Goal: Task Accomplishment & Management: Manage account settings

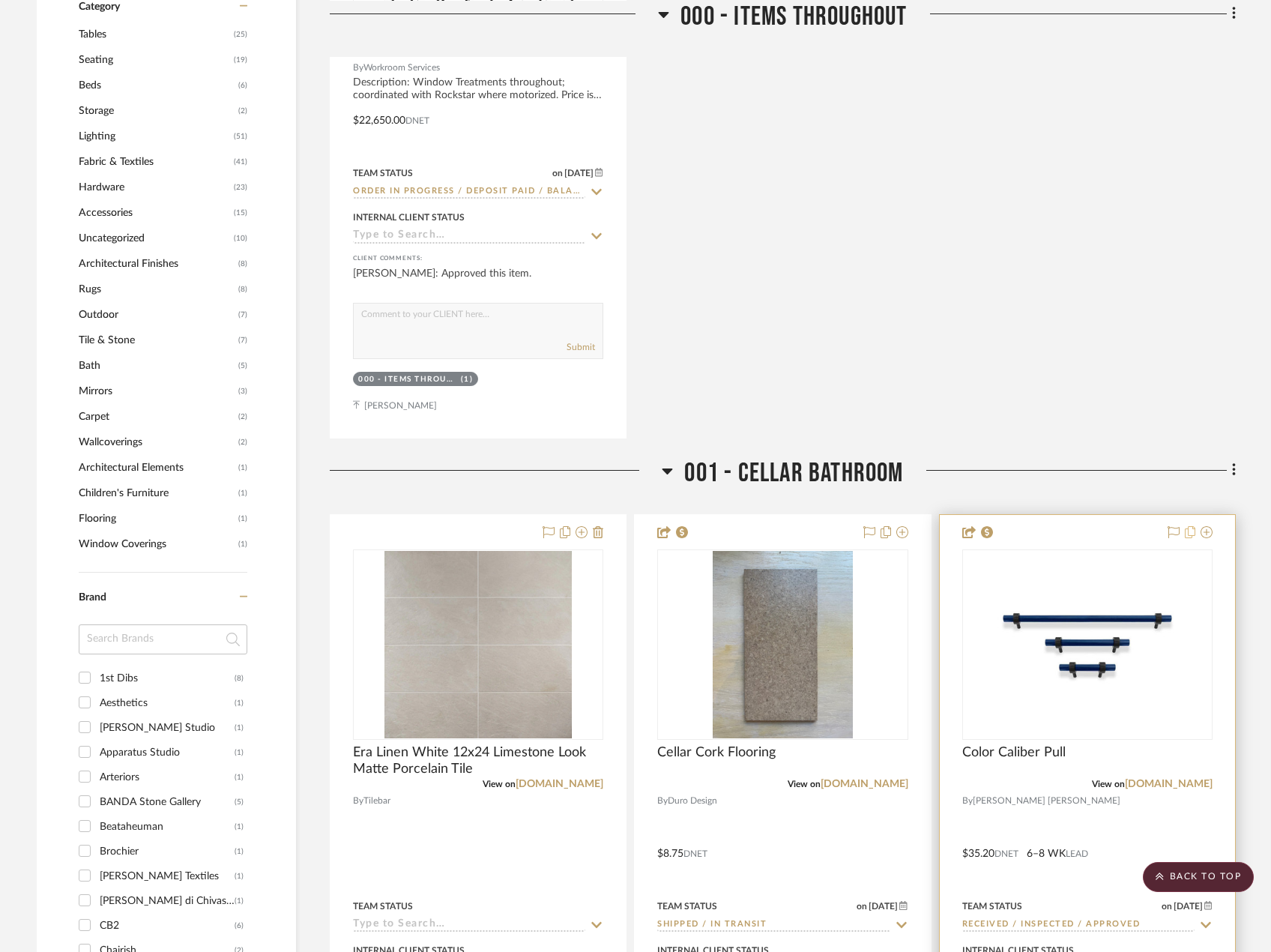
scroll to position [1800, 0]
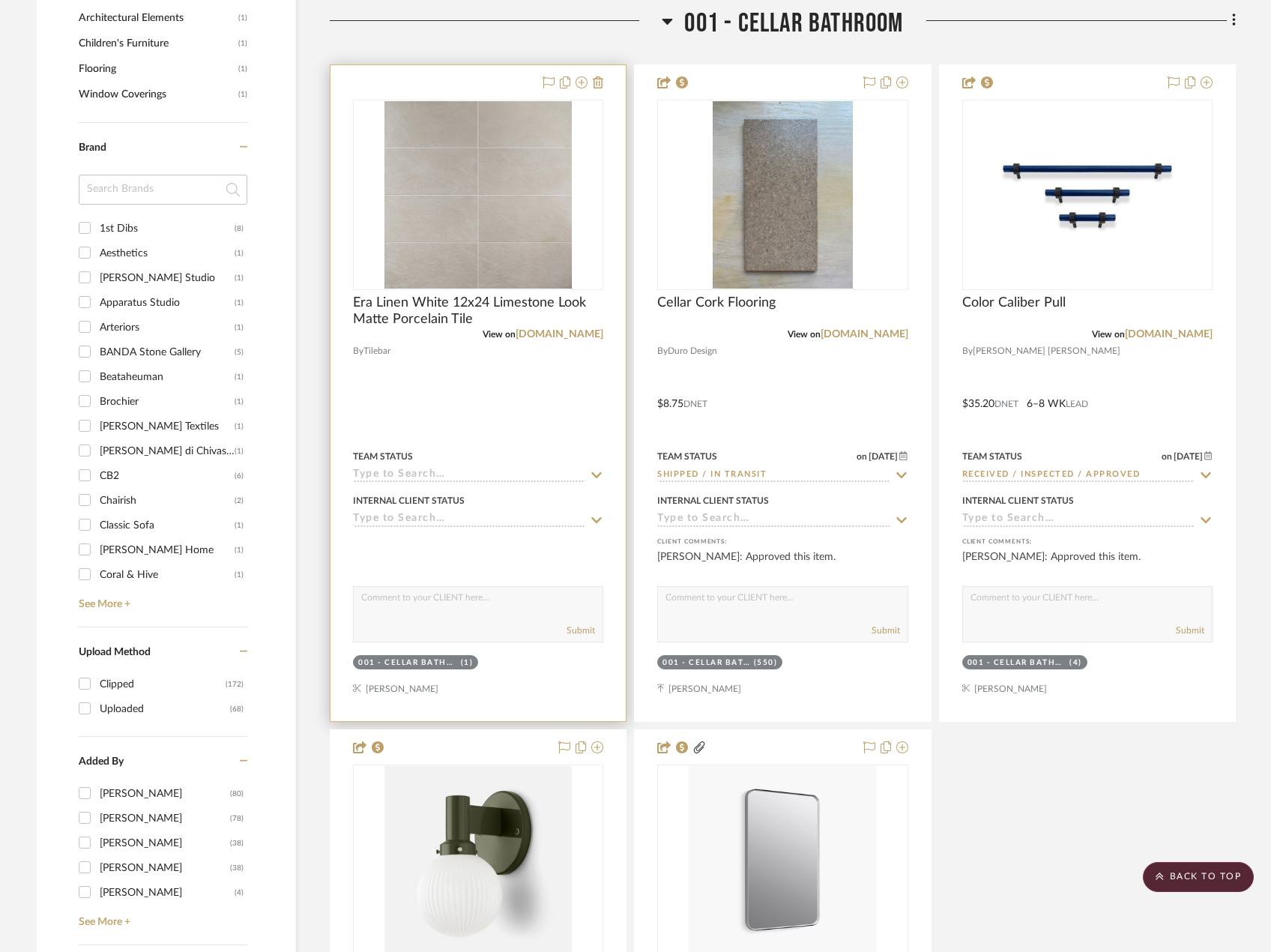
click at [553, 377] on div at bounding box center [478, 393] width 296 height 656
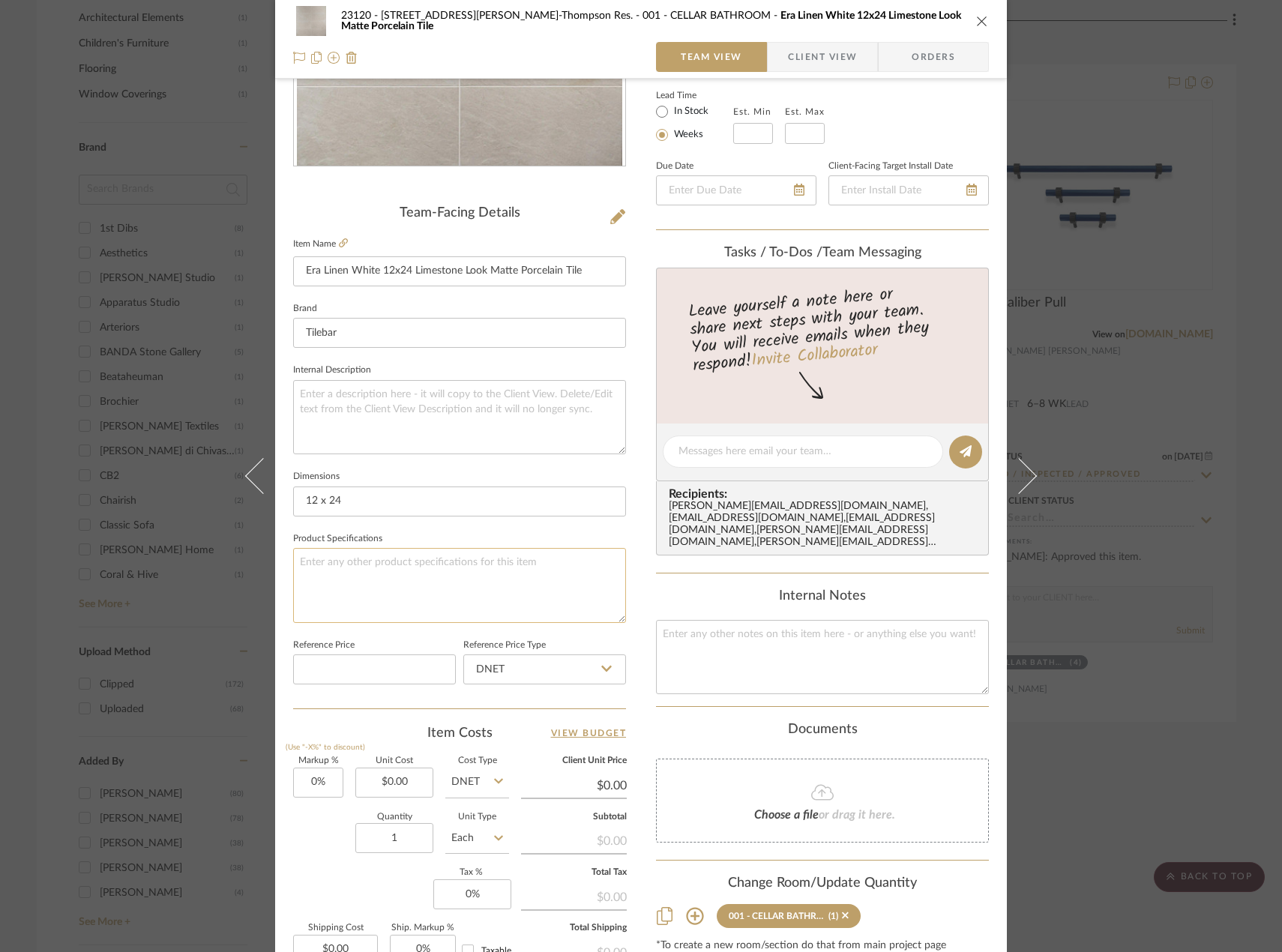
scroll to position [444, 0]
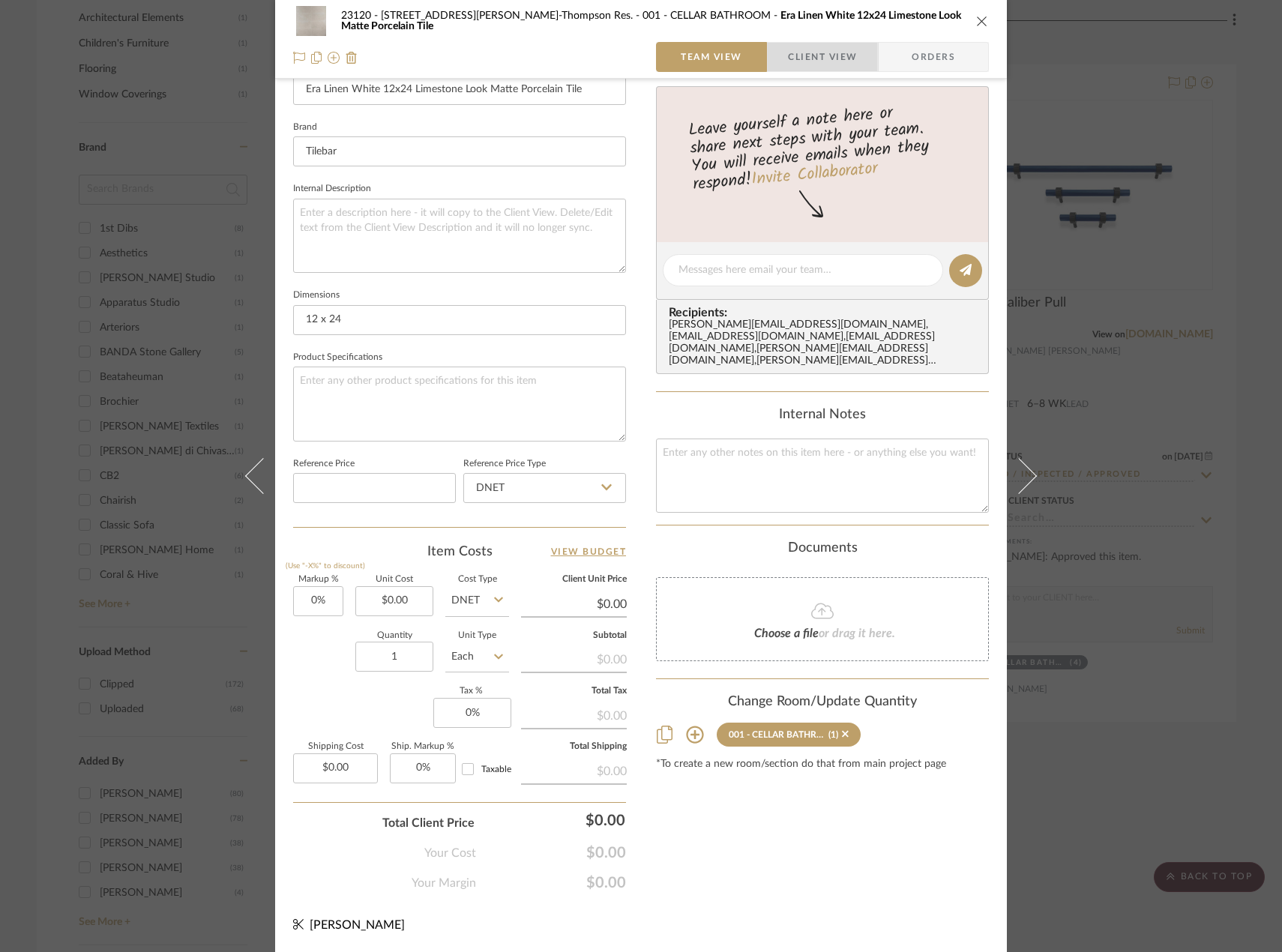
click at [805, 65] on span "Client View" at bounding box center [822, 57] width 69 height 30
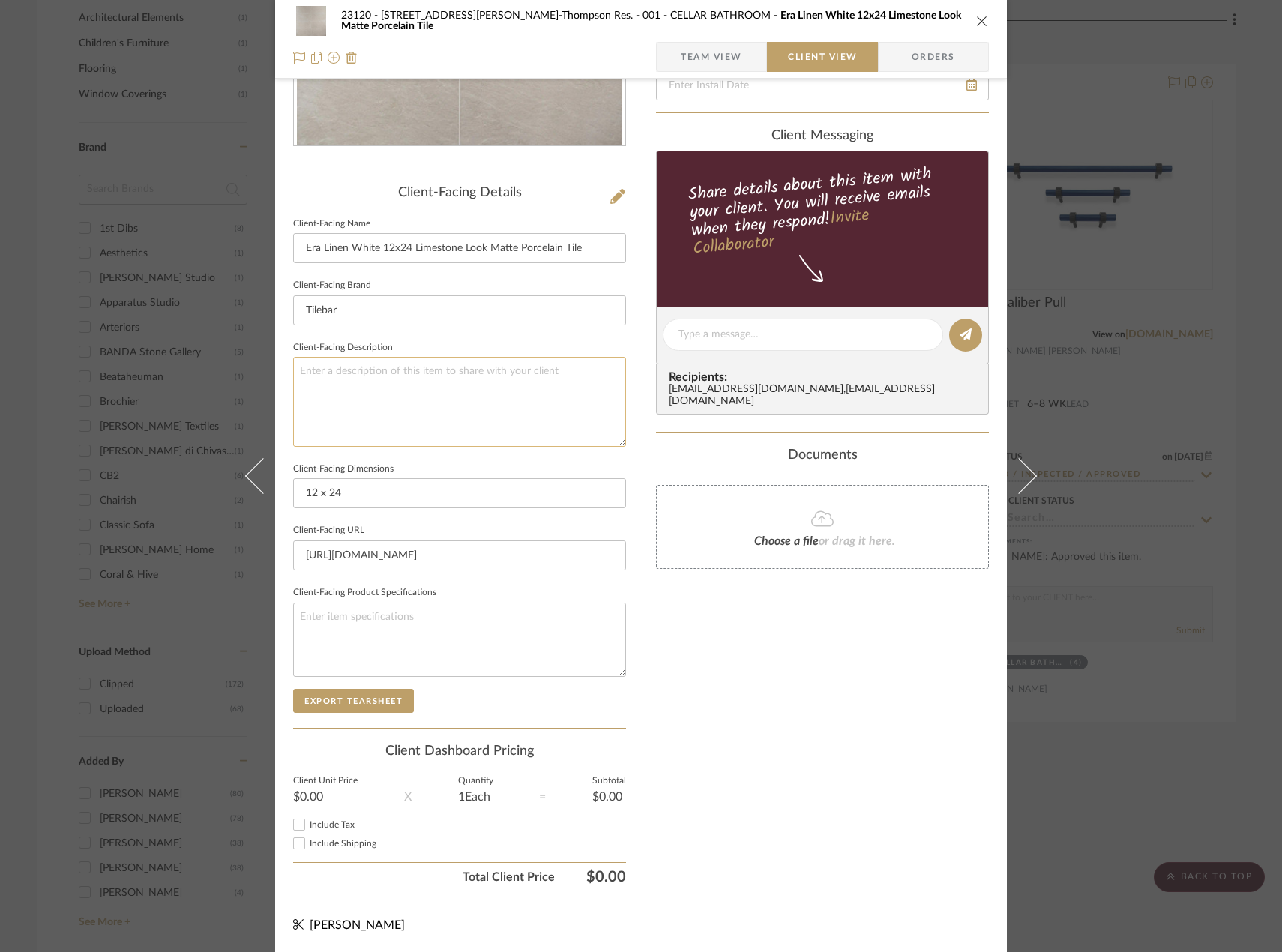
click at [362, 382] on textarea at bounding box center [459, 402] width 333 height 89
click at [483, 367] on textarea "Description: Porcelain Floor Tile" at bounding box center [459, 402] width 333 height 89
type textarea "Description: Porcelain Floor Tile"
click at [498, 365] on textarea "Description: Porcelain Floor Tile" at bounding box center [459, 402] width 333 height 89
click at [296, 393] on textarea "Description: Porcelain Floor Tile || Color: Linen White || Finish: Matte Porcel…" at bounding box center [459, 402] width 333 height 89
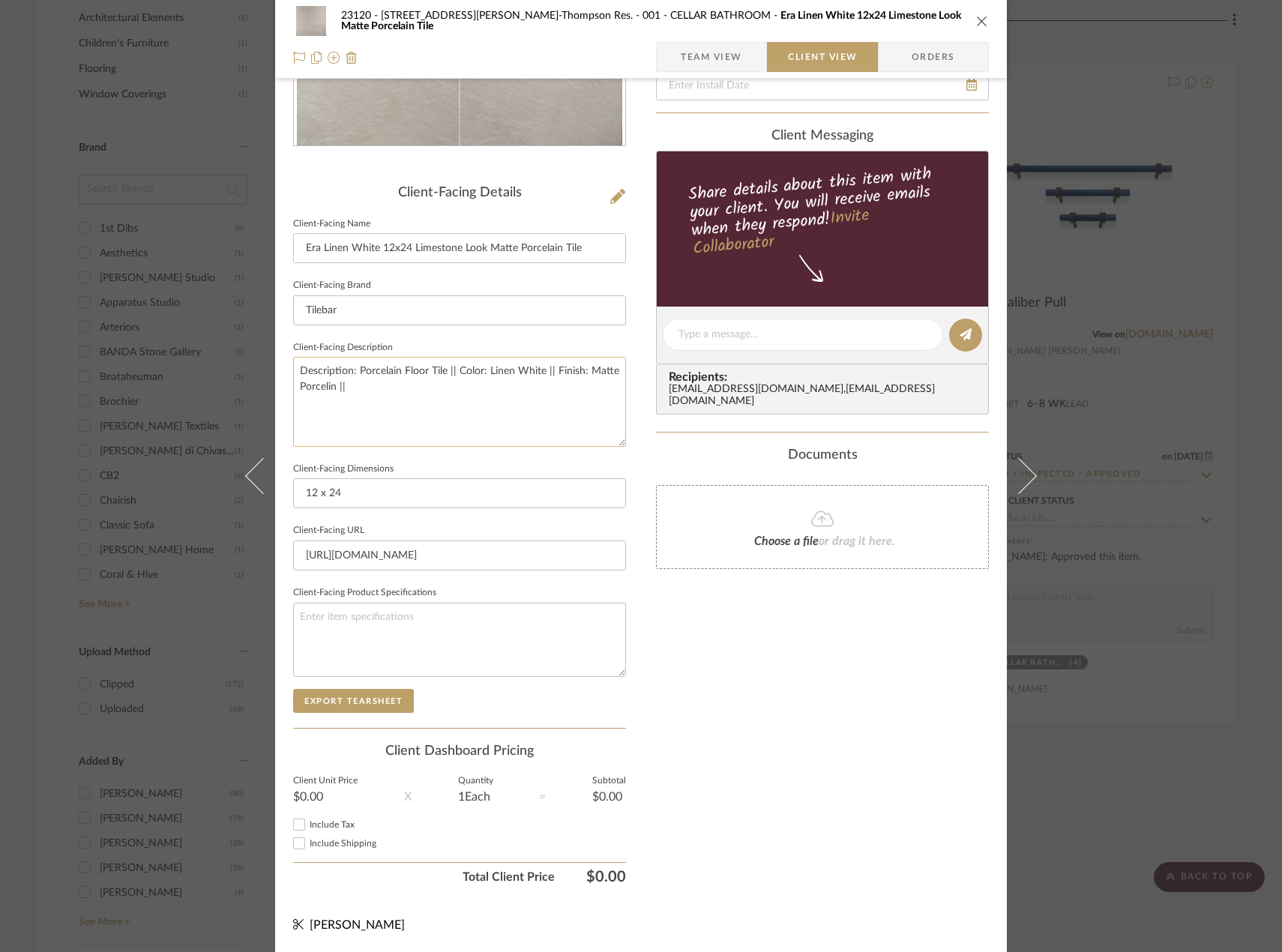
click at [302, 381] on textarea "Description: Porcelain Floor Tile || Color: Linen White || Finish: Matte Porcel…" at bounding box center [459, 402] width 333 height 89
click at [393, 393] on textarea "Description: Porcelain Floor Tile || Color: Linen White || Finish: Matte Porcel…" at bounding box center [459, 402] width 333 height 89
type textarea "Description: Porcelain Floor Tile || Color: Linen White || Finish: Matte Porcel…"
click at [805, 816] on div "Only content on this tab can share to Dashboard. Click eyeball icon to show or …" at bounding box center [822, 356] width 333 height 1072
click at [686, 51] on span "Team View" at bounding box center [711, 57] width 61 height 30
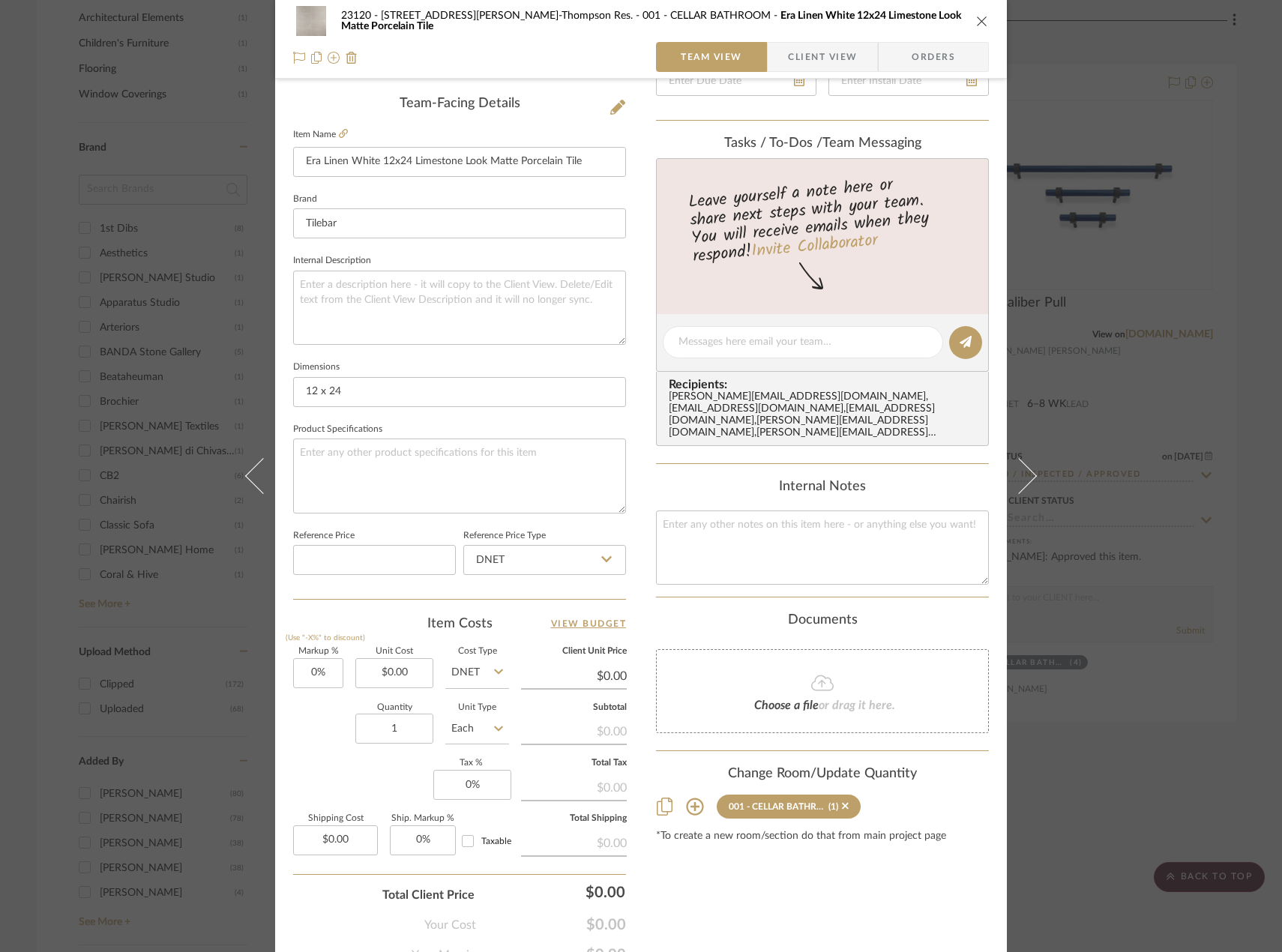
scroll to position [444, 0]
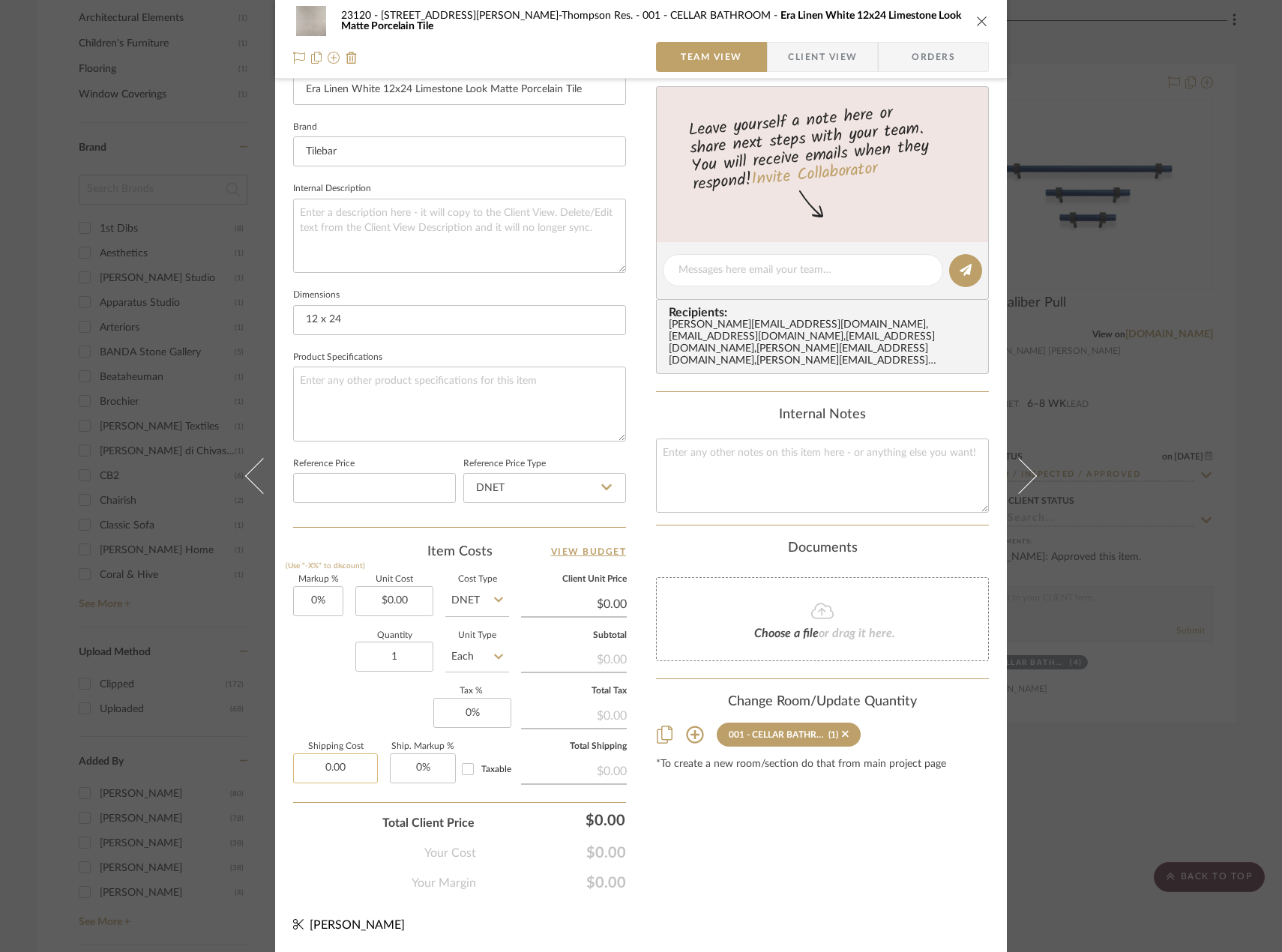
click at [344, 757] on input "0.00" at bounding box center [335, 768] width 85 height 30
type input "$165.00"
click at [314, 693] on div "Markup % (Use "-X%" to discount) 0% Unit Cost $0.00 Cost Type DNET Client Unit …" at bounding box center [459, 685] width 333 height 219
click at [398, 596] on input "0.00" at bounding box center [394, 602] width 78 height 30
type input "$861.76"
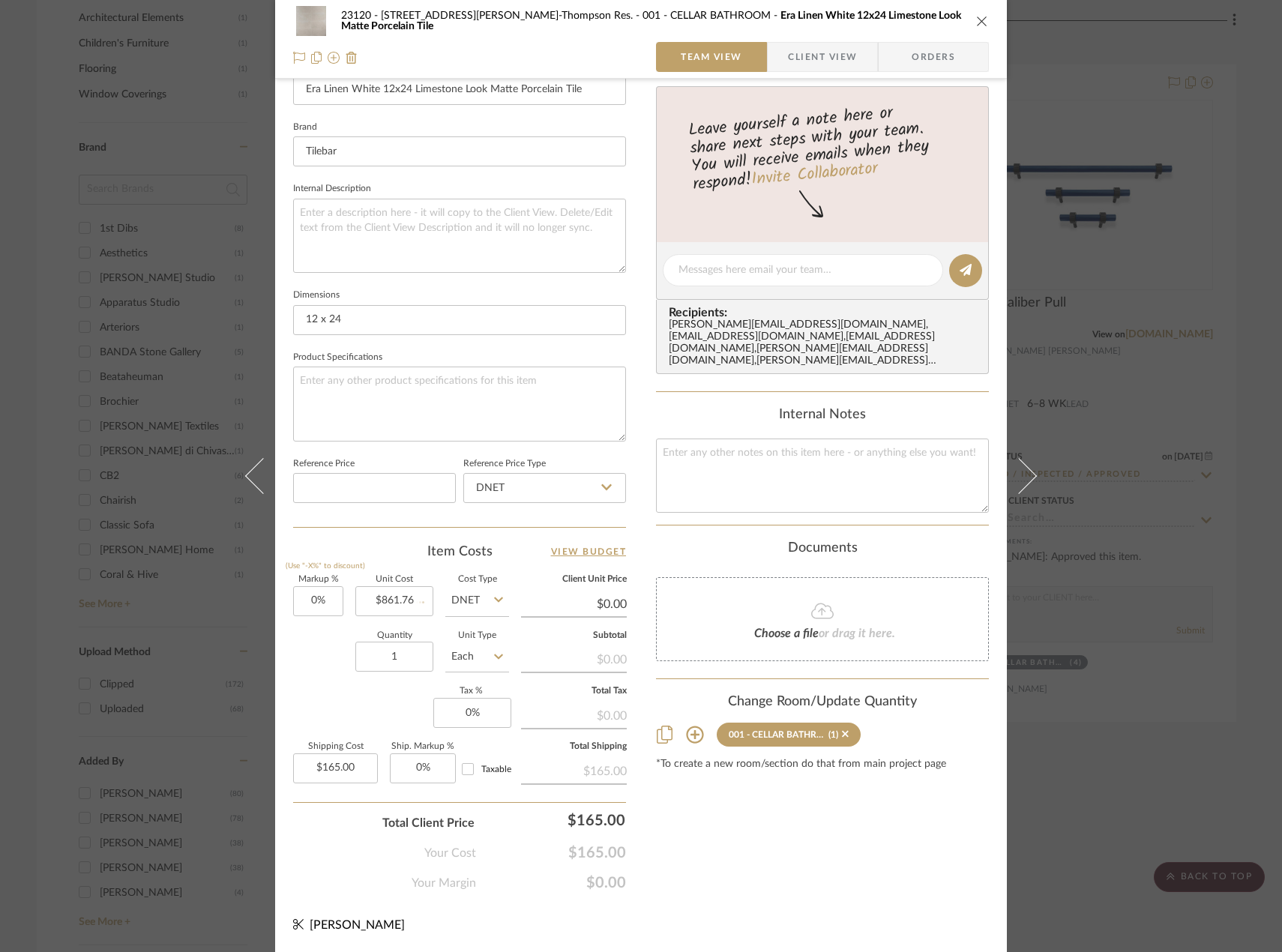
click at [335, 709] on div "Markup % (Use "-X%" to discount) 0% Unit Cost $861.76 Cost Type DNET Client Uni…" at bounding box center [459, 685] width 333 height 219
type input "$861.76"
click at [507, 657] on div "Markup % (Use "-X%" to discount) 0% Unit Cost $861.76 Cost Type DNET Client Uni…" at bounding box center [459, 685] width 333 height 219
click at [472, 650] on input "Each" at bounding box center [478, 657] width 64 height 30
click at [496, 724] on div "SF" at bounding box center [533, 732] width 185 height 38
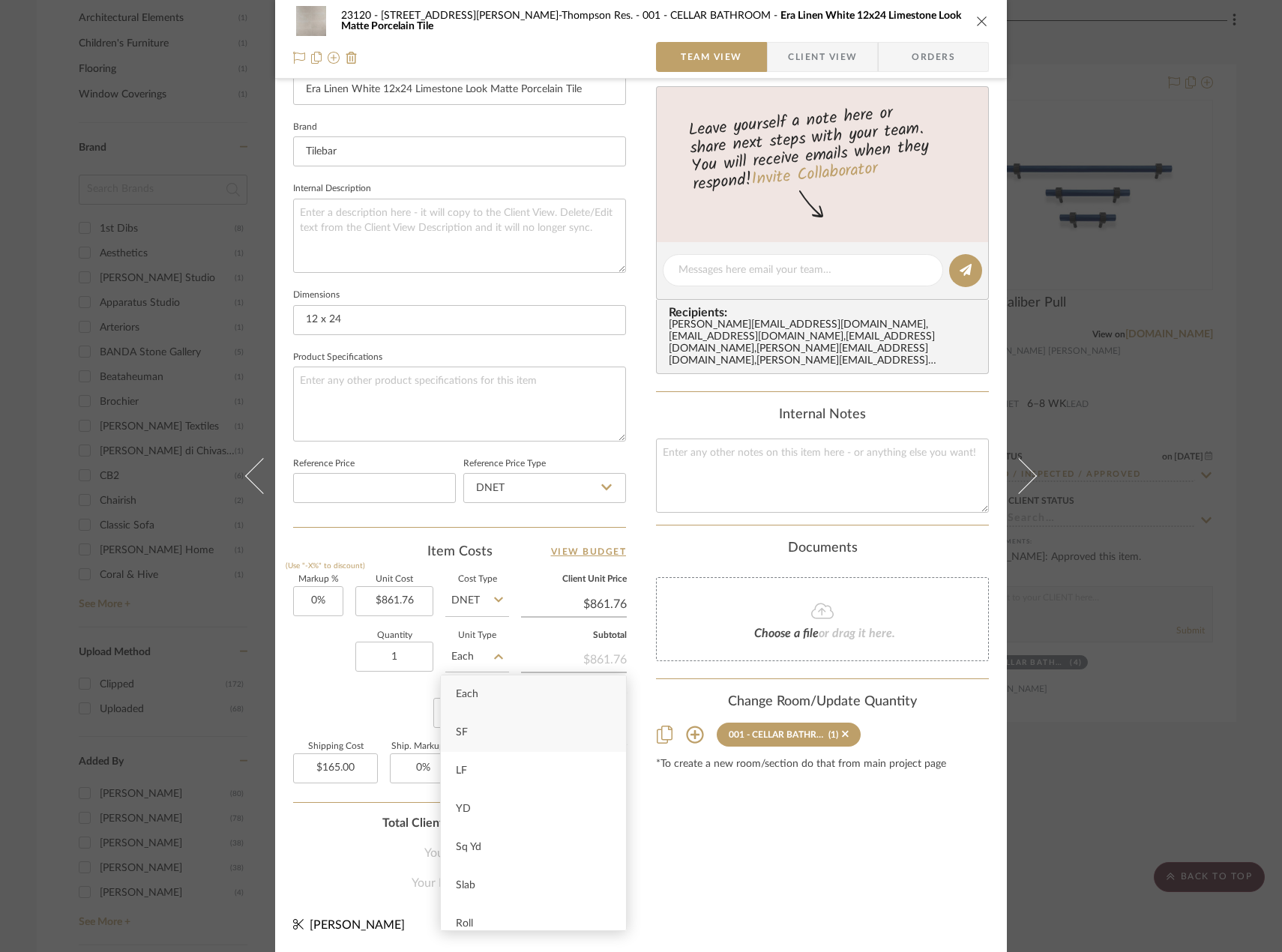
type input "SF"
click at [388, 598] on input "861.76" at bounding box center [394, 602] width 78 height 30
type input "$7.95"
click at [344, 670] on div "Quantity 1 Unit Type SF" at bounding box center [401, 658] width 216 height 53
type input "$7.95"
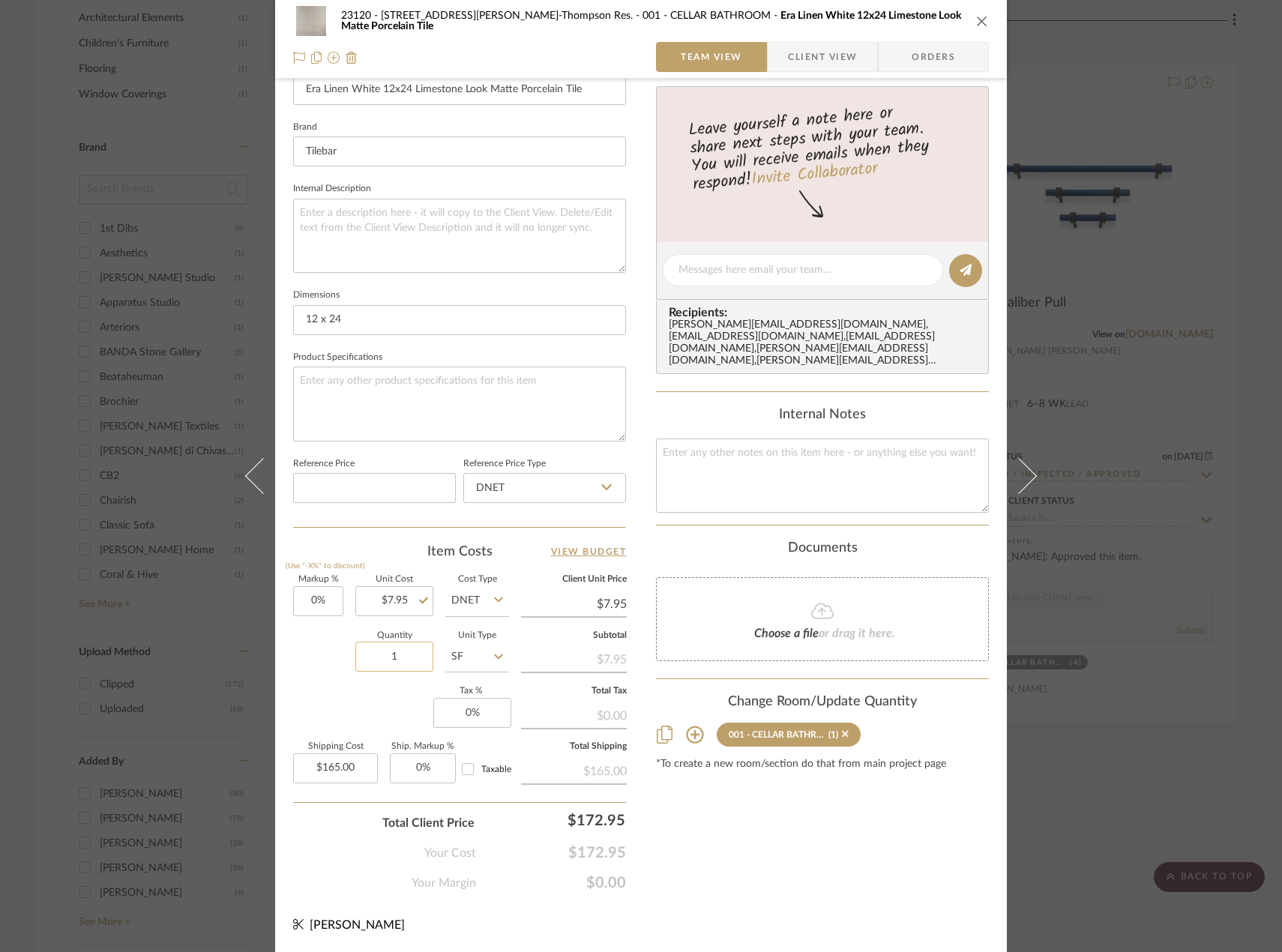
click at [405, 647] on input "1" at bounding box center [394, 657] width 78 height 30
type input "108.4"
click at [350, 703] on div "Markup % (Use "-X%" to discount) 0% Unit Cost $7.95 Cost Type DNET Client Unit …" at bounding box center [459, 685] width 333 height 219
click at [481, 703] on input "0" at bounding box center [472, 713] width 78 height 30
type input "8.875%"
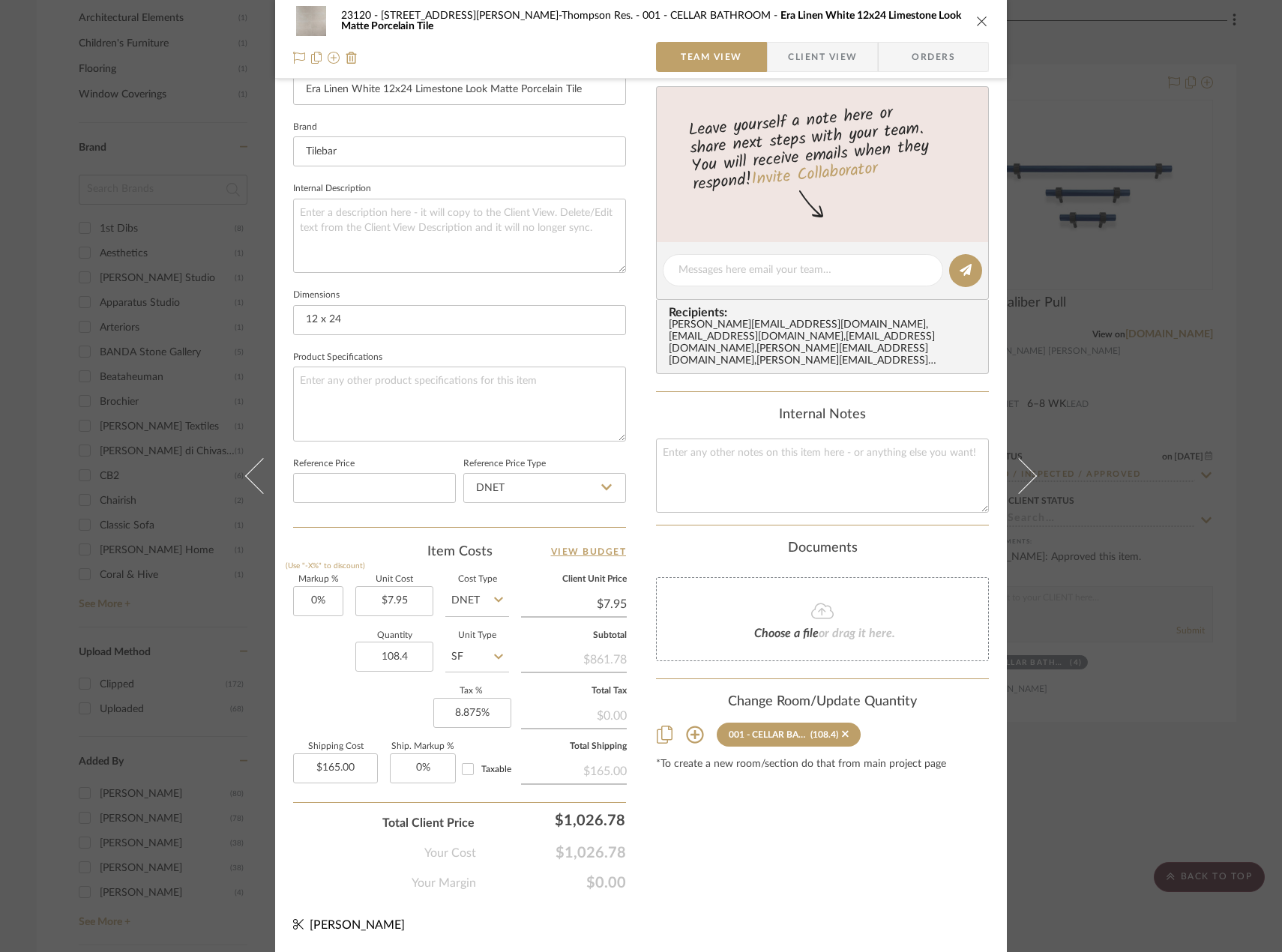
click at [371, 703] on div "Markup % (Use "-X%" to discount) 0% Unit Cost $7.95 Cost Type DNET Client Unit …" at bounding box center [459, 685] width 333 height 219
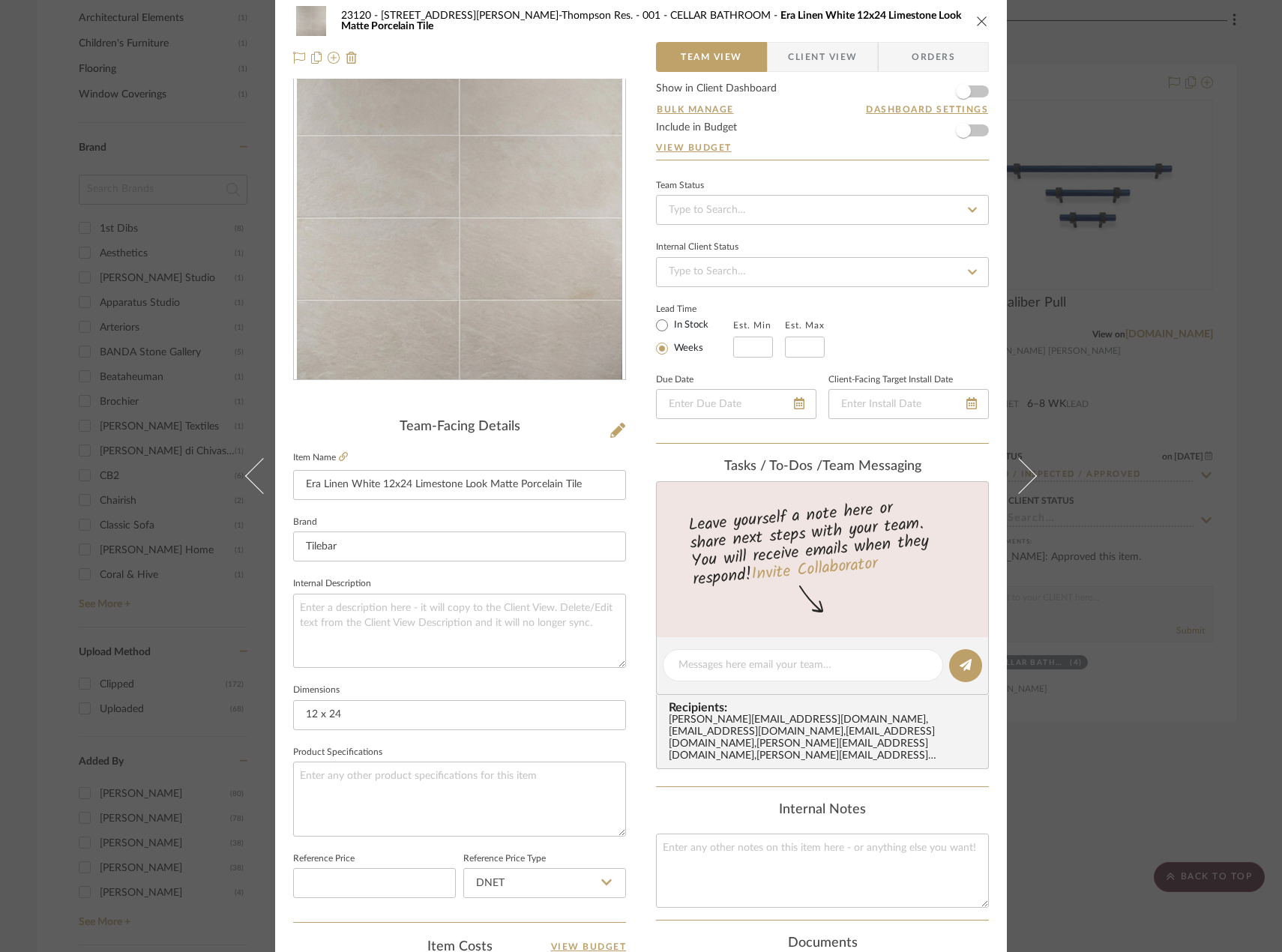
scroll to position [0, 0]
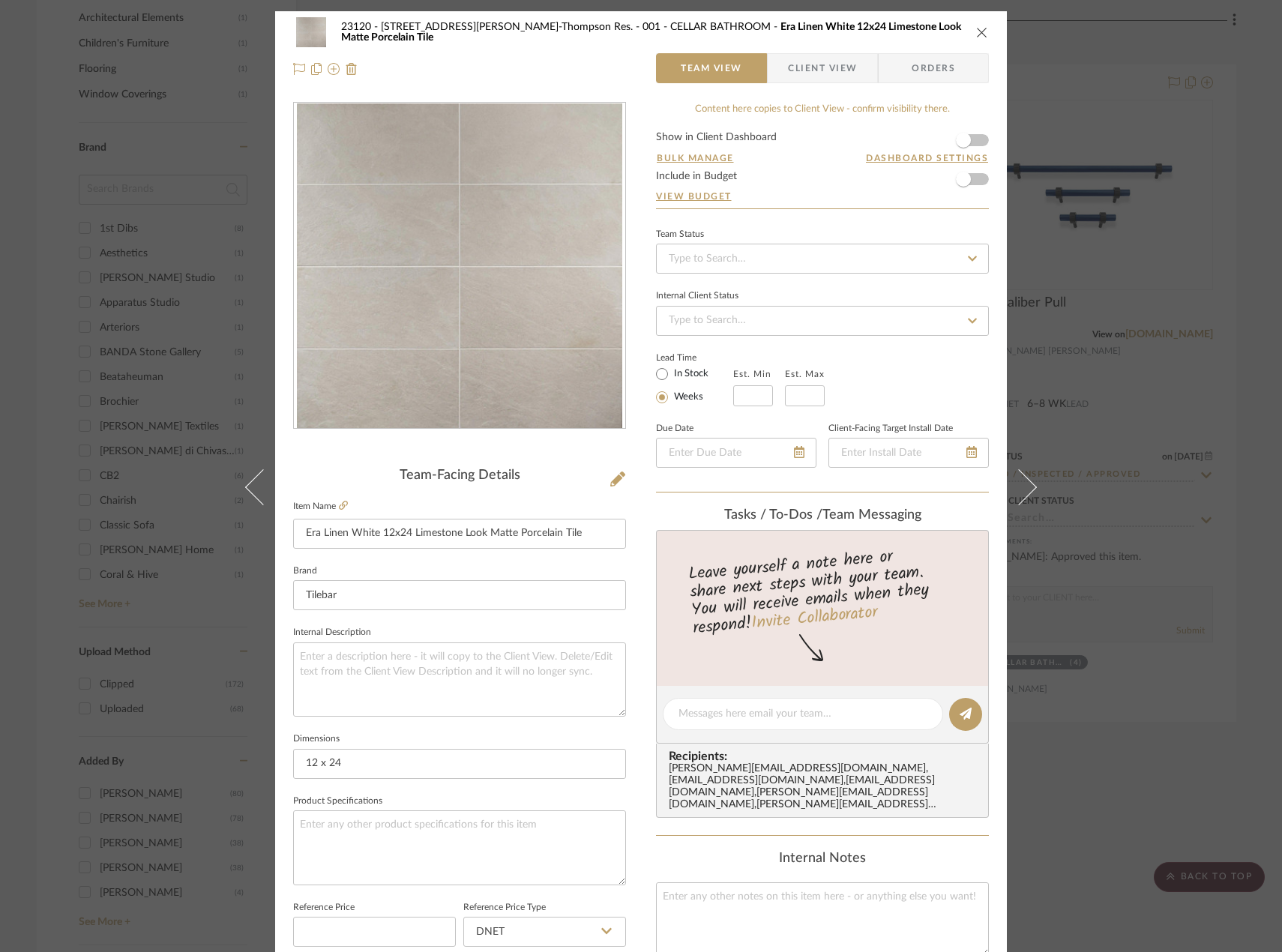
click at [826, 72] on span "Client View" at bounding box center [822, 68] width 69 height 30
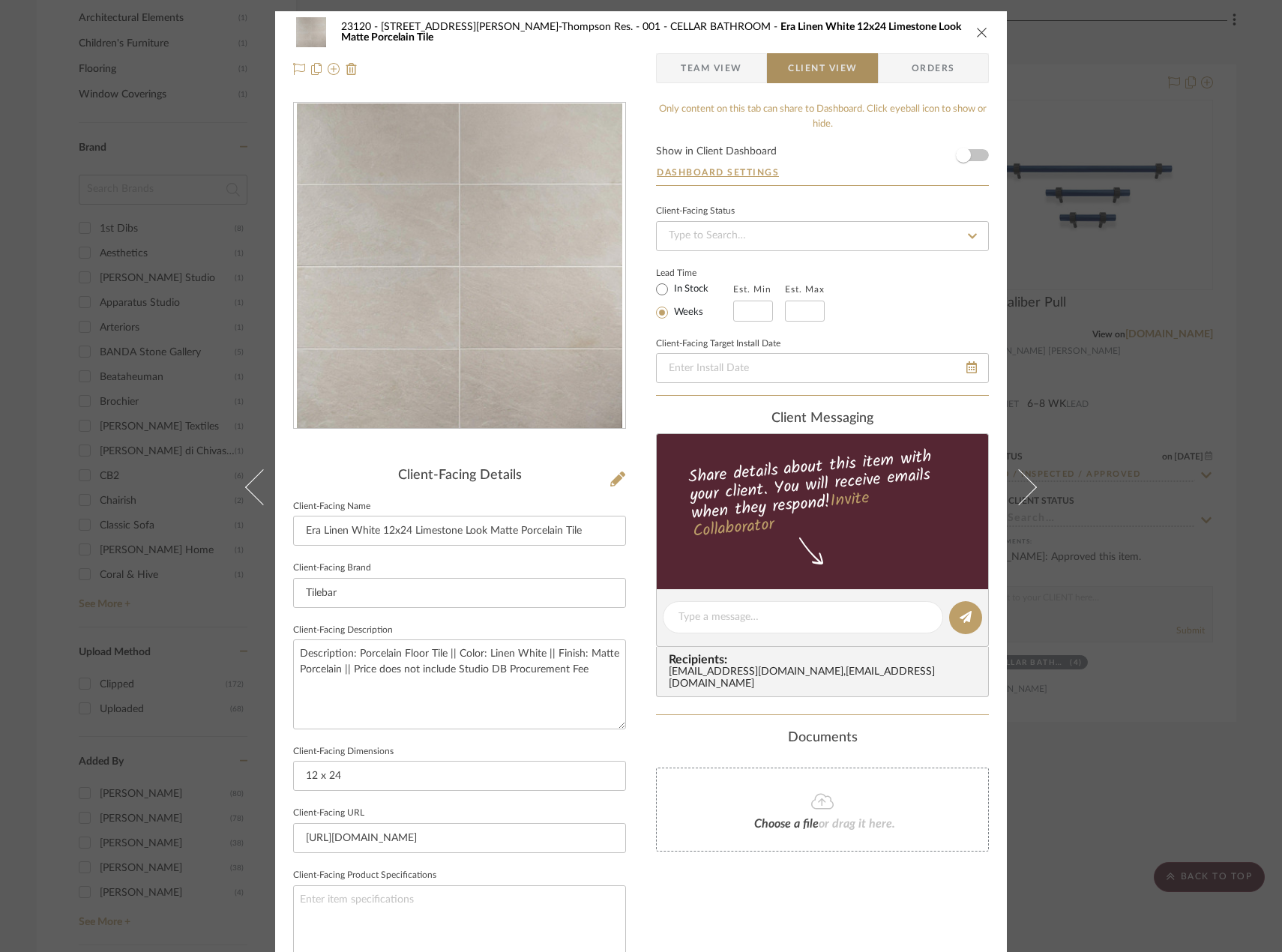
click at [718, 61] on span "Team View" at bounding box center [711, 68] width 61 height 30
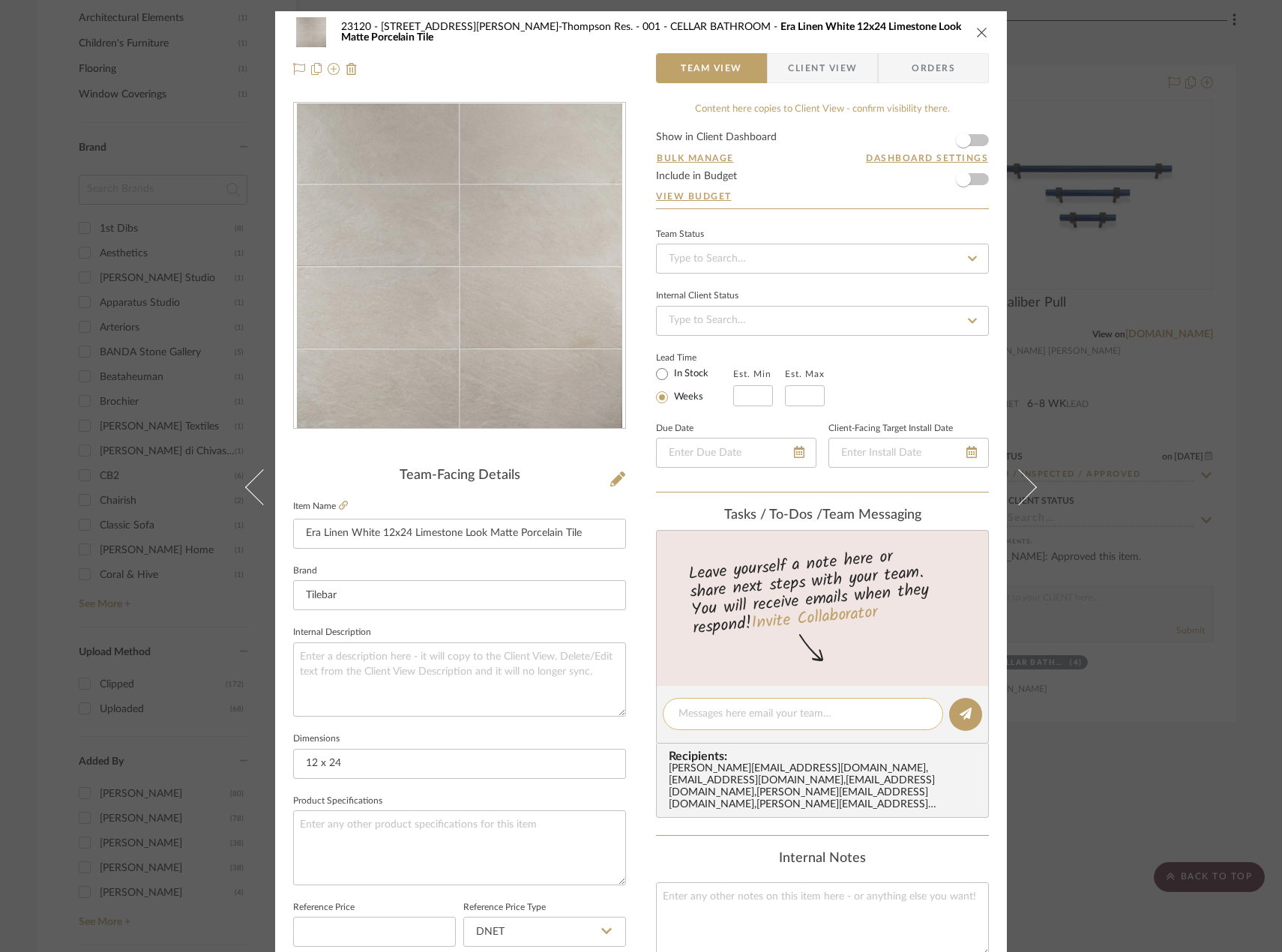
click at [712, 709] on textarea at bounding box center [802, 714] width 248 height 16
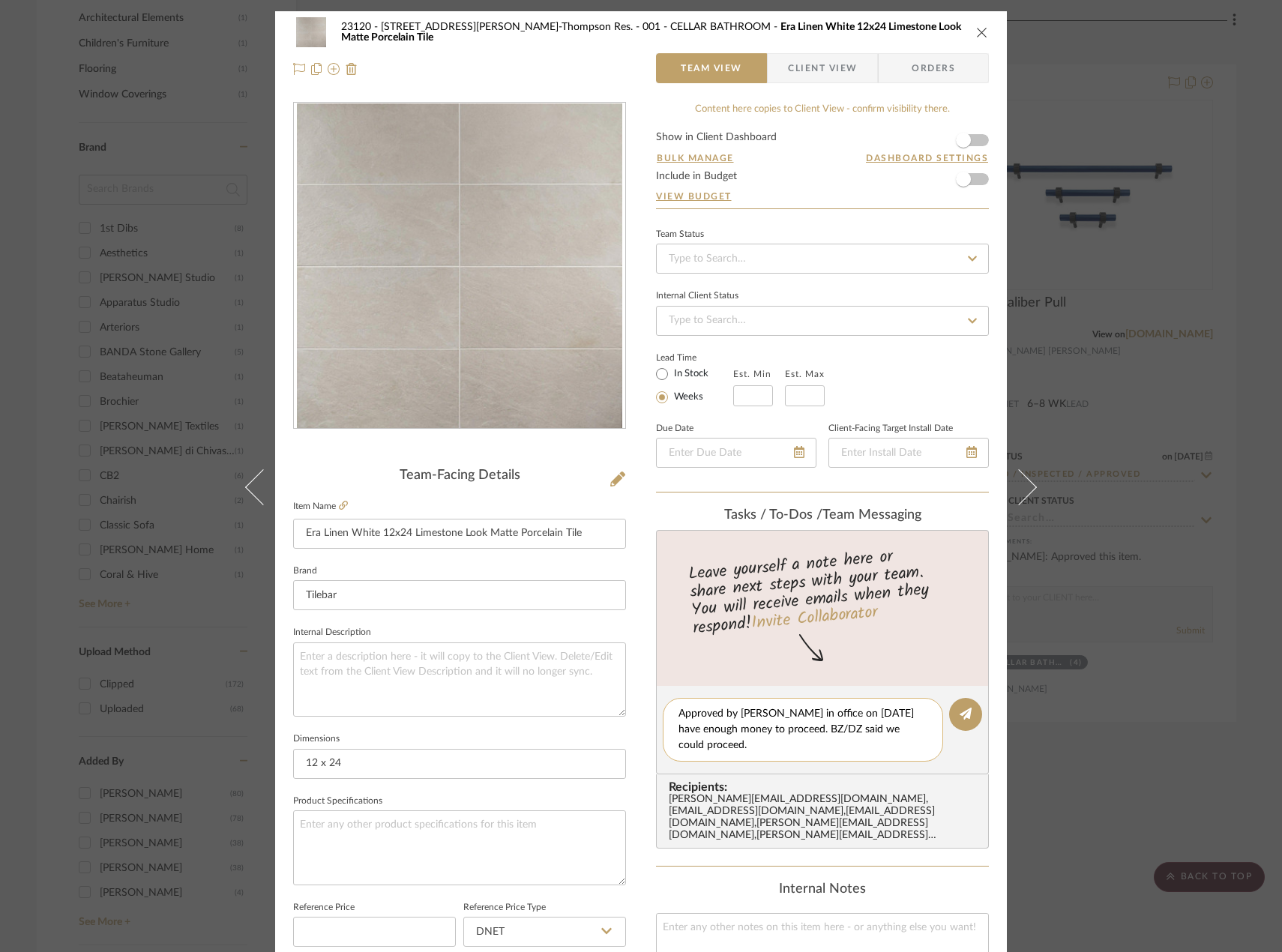
click at [688, 749] on textarea "Approved by [PERSON_NAME] in office on [DATE] have enough money to proceed. BZ/…" at bounding box center [802, 730] width 248 height 47
type textarea "Approved by [PERSON_NAME] in office on [DATE] have enough money to proceed. BZ/…"
click at [972, 710] on button at bounding box center [965, 714] width 33 height 33
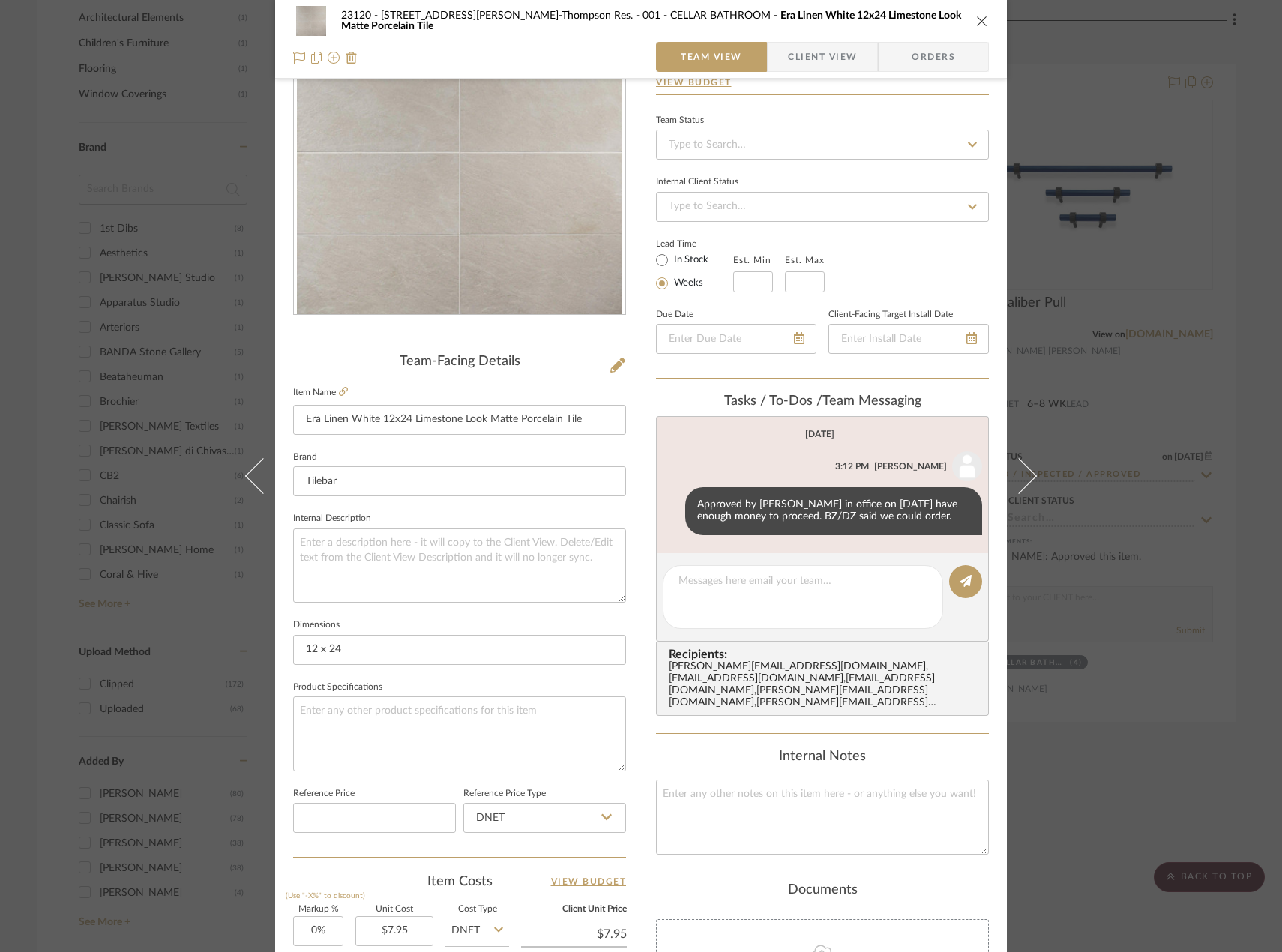
scroll to position [444, 0]
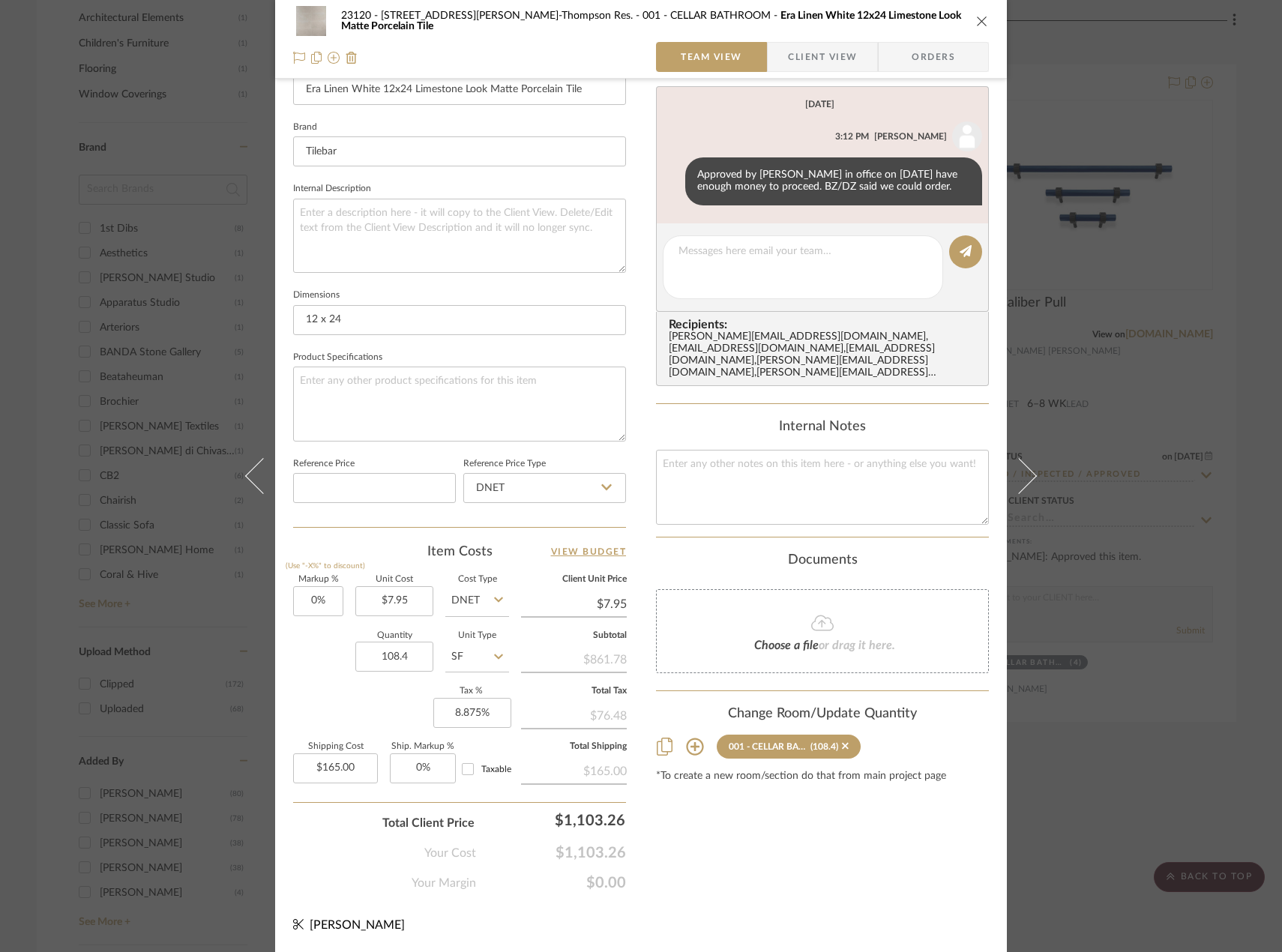
click at [774, 616] on fa-icon at bounding box center [822, 623] width 136 height 19
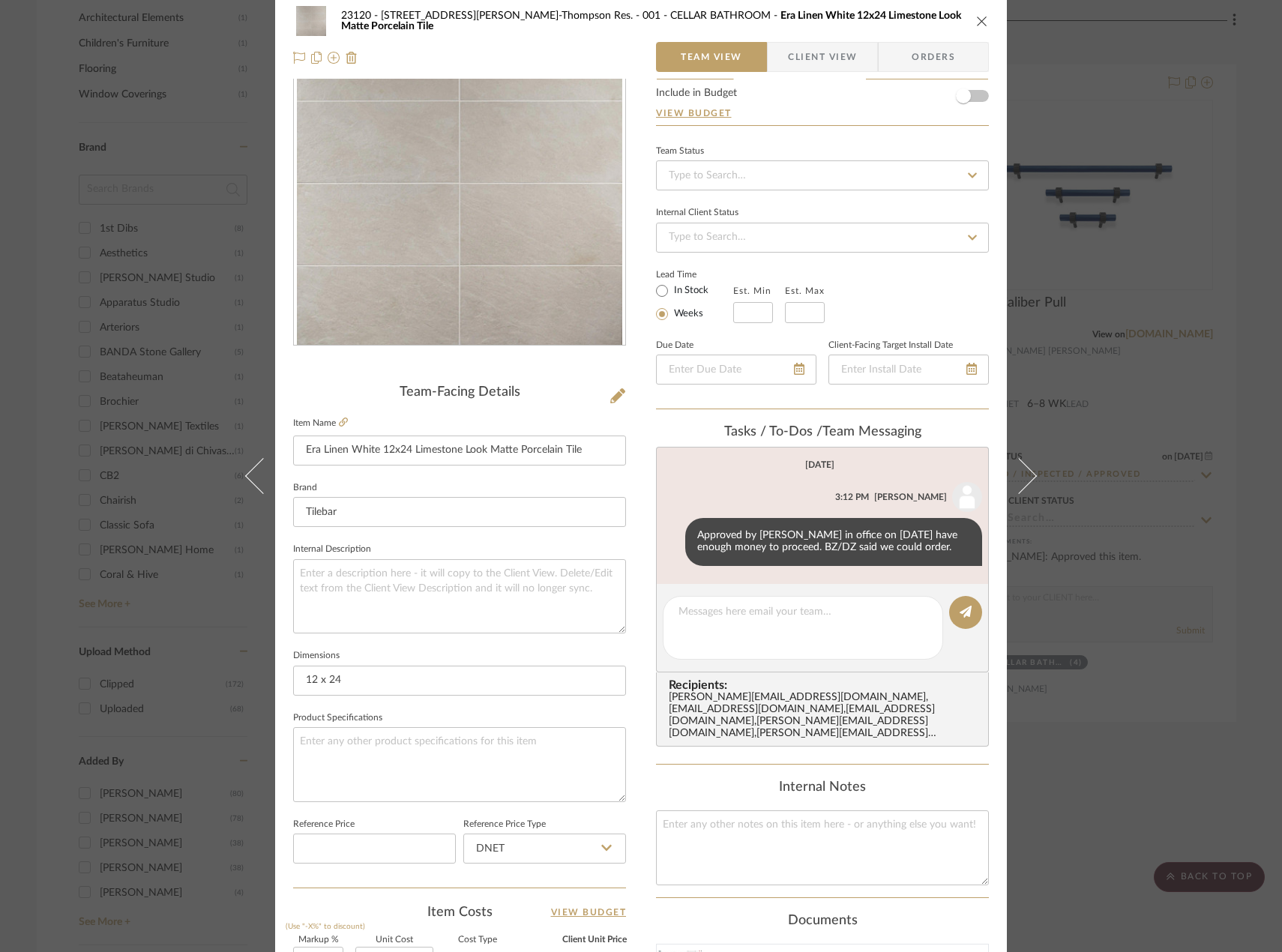
scroll to position [0, 0]
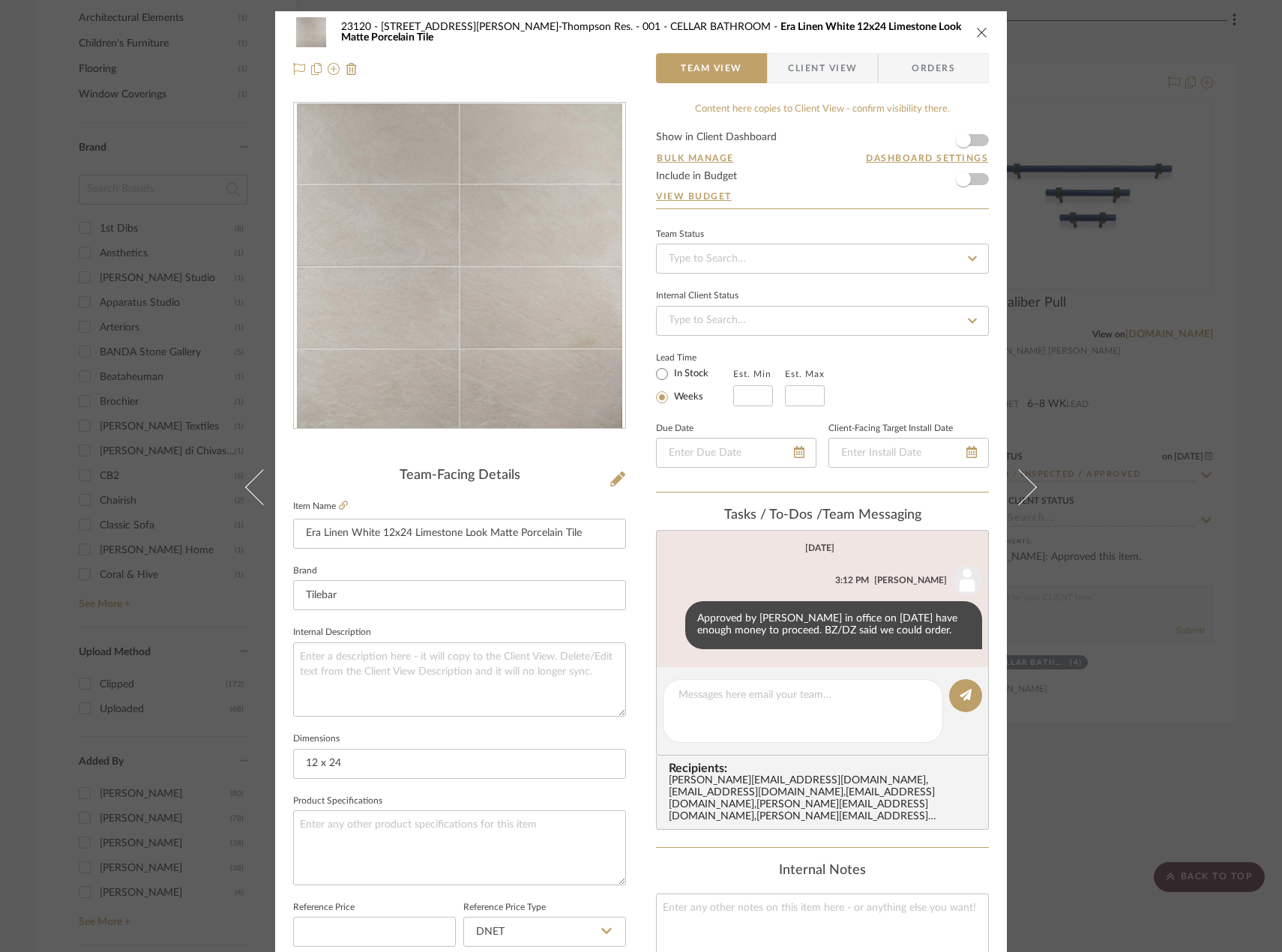
click at [976, 37] on icon "close" at bounding box center [982, 32] width 12 height 12
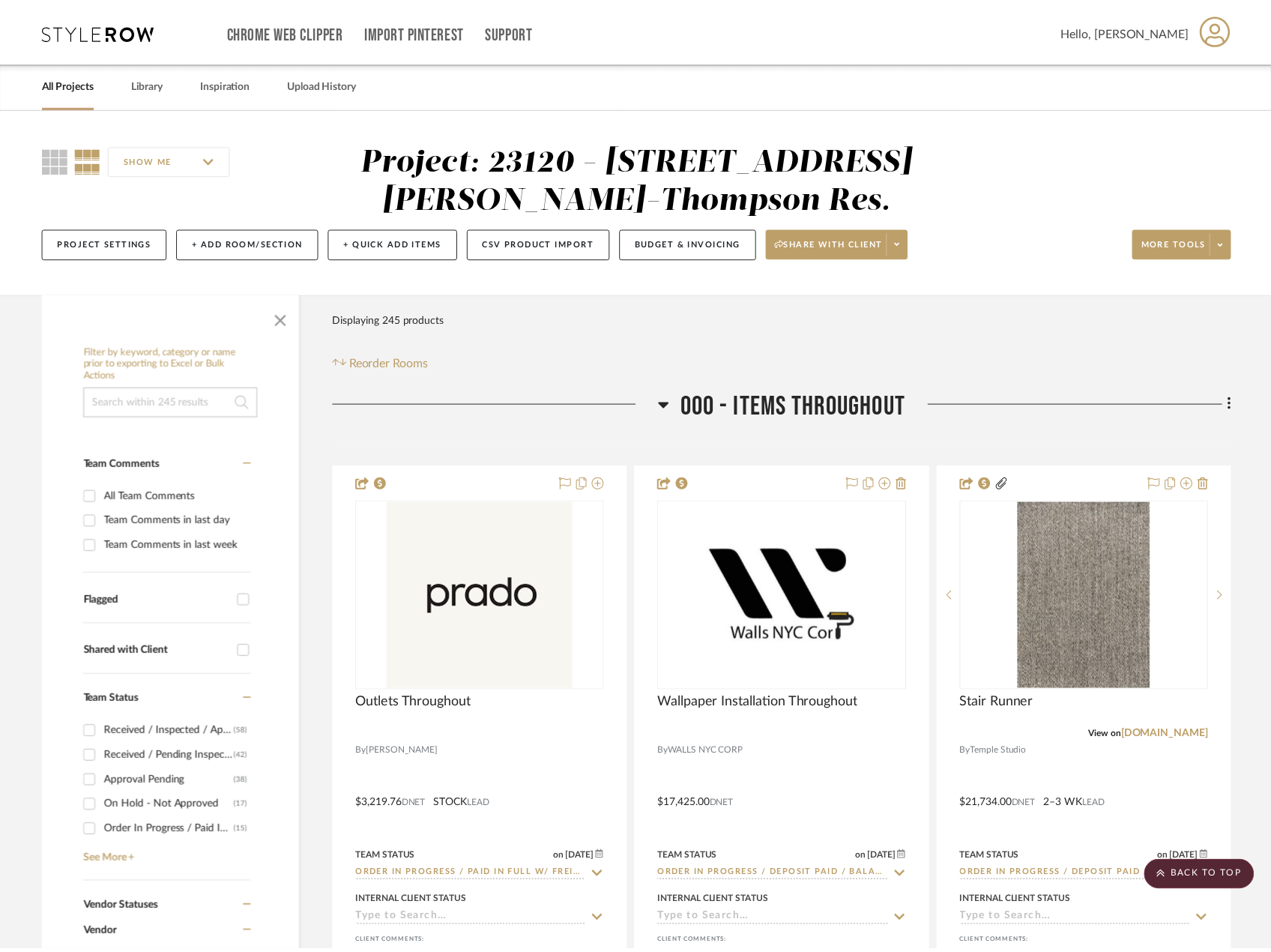
scroll to position [1800, 0]
